Goal: Find specific page/section: Locate a particular part of the current website

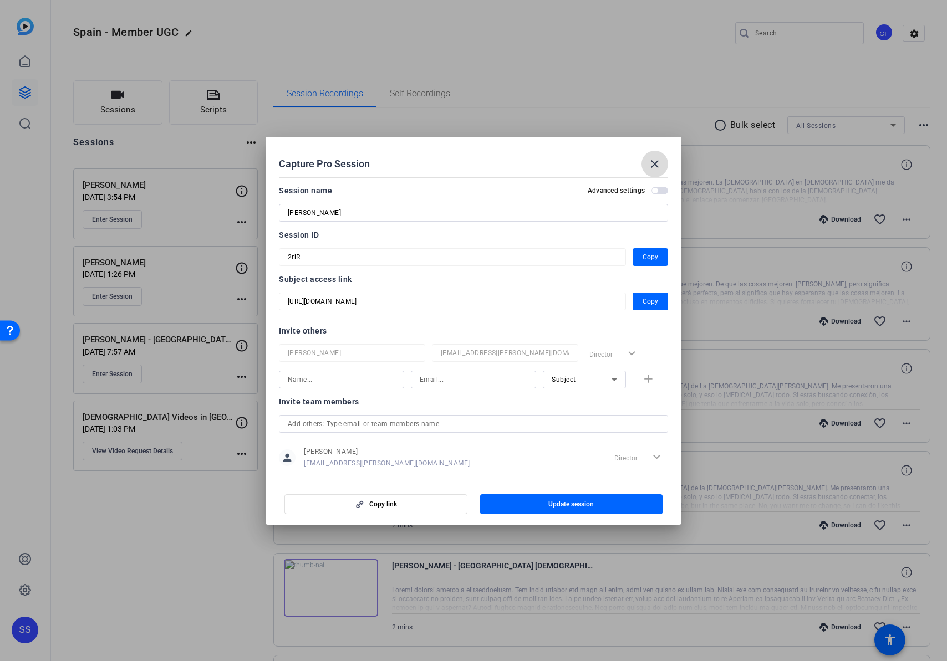
click at [654, 160] on mat-icon "close" at bounding box center [654, 163] width 13 height 13
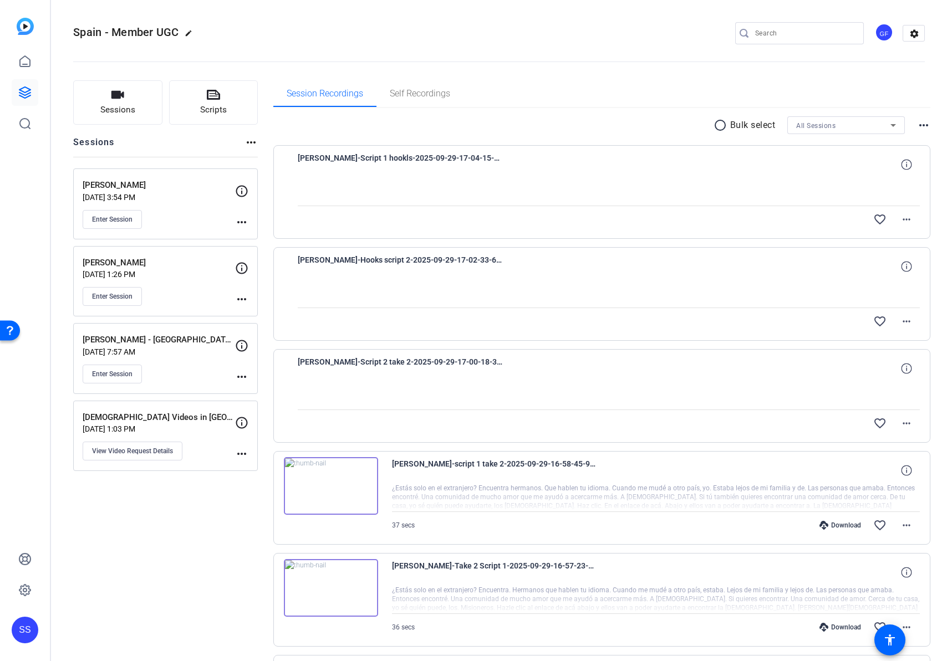
click at [169, 182] on p "[PERSON_NAME]" at bounding box center [159, 185] width 152 height 13
click at [452, 390] on div at bounding box center [609, 396] width 623 height 28
click at [414, 354] on div "Medalith-Script 2 take 2-2025-09-29-17-00-18-378-0 favorite_border more_horiz" at bounding box center [601, 396] width 657 height 94
click at [411, 369] on span "Medalith-Script 2 take 2-2025-09-29-17-00-18-378-0" at bounding box center [400, 368] width 205 height 27
click at [411, 361] on span "Medalith-Script 2 take 2-2025-09-29-17-00-18-378-0" at bounding box center [400, 368] width 205 height 27
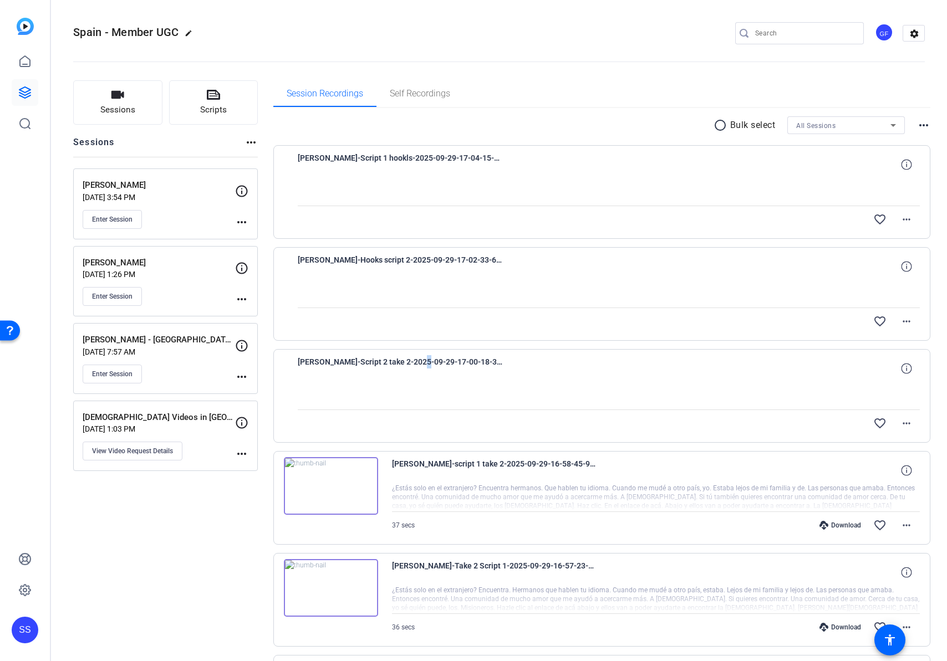
click at [411, 361] on span "Medalith-Script 2 take 2-2025-09-29-17-00-18-378-0" at bounding box center [400, 368] width 205 height 27
click at [430, 386] on div at bounding box center [609, 396] width 623 height 28
